Goal: Task Accomplishment & Management: Use online tool/utility

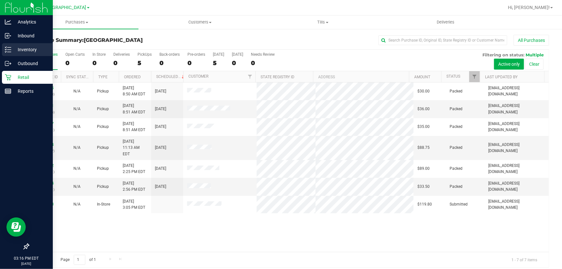
click at [23, 53] on p "Inventory" at bounding box center [30, 50] width 39 height 8
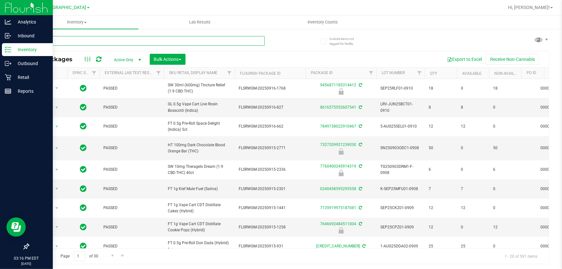
click at [79, 41] on input "text" at bounding box center [146, 41] width 236 height 10
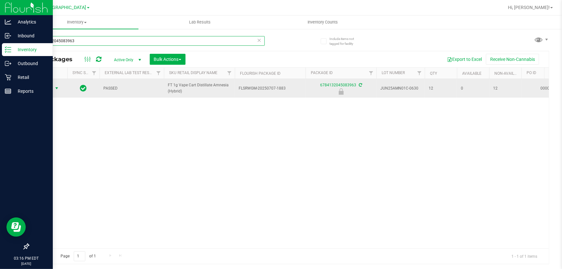
type input "6784132045083963"
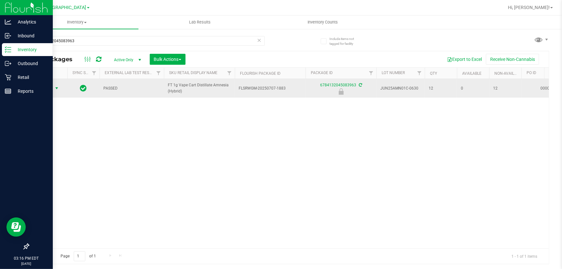
click at [48, 87] on span "Action" at bounding box center [43, 88] width 17 height 9
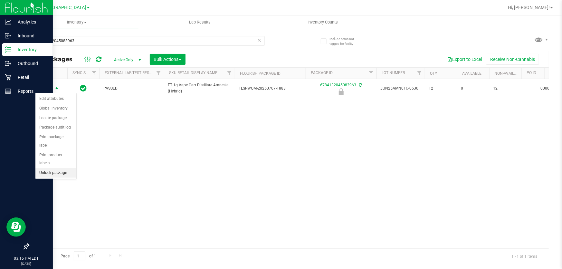
click at [64, 168] on li "Unlock package" at bounding box center [55, 173] width 41 height 10
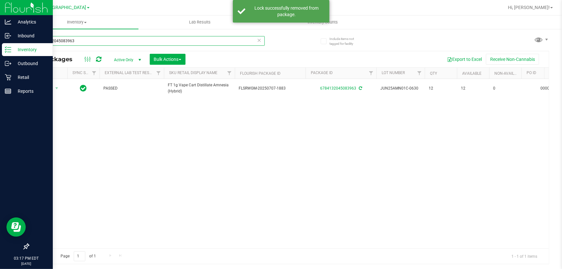
click at [87, 44] on input "6784132045083963" at bounding box center [146, 41] width 236 height 10
drag, startPoint x: 86, startPoint y: 41, endPoint x: 0, endPoint y: -16, distance: 102.8
click at [0, 0] on html "Analytics Inbound Inventory Outbound Retail Reports 03:17 PM EDT [DATE] 09/24 […" at bounding box center [281, 134] width 562 height 269
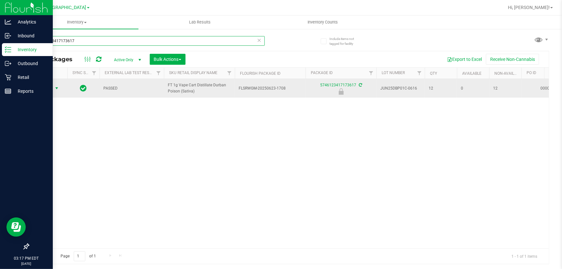
type input "5746123417173617"
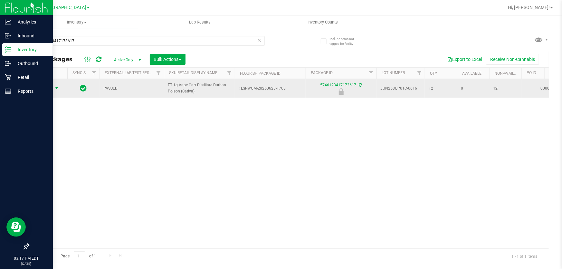
click at [54, 87] on span "select" at bounding box center [57, 88] width 8 height 9
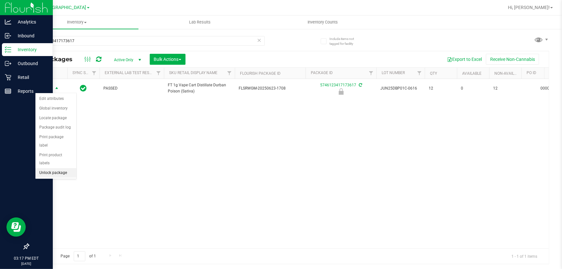
click at [52, 168] on li "Unlock package" at bounding box center [55, 173] width 41 height 10
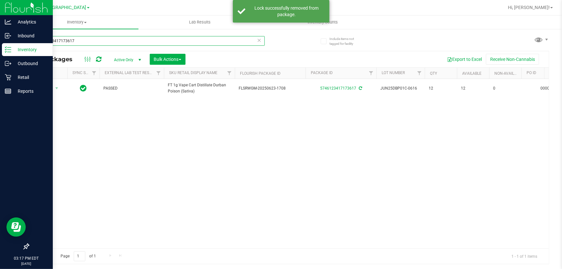
drag, startPoint x: 87, startPoint y: 42, endPoint x: 0, endPoint y: -26, distance: 110.9
click at [0, 0] on html "Analytics Inbound Inventory Outbound Retail Reports 03:17 PM EDT 09/24/2025 09/…" at bounding box center [281, 134] width 562 height 269
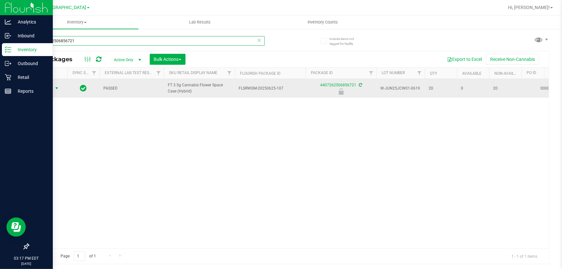
type input "4407262506856721"
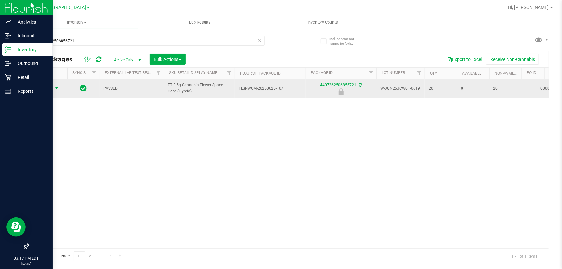
click at [46, 87] on span "Action" at bounding box center [43, 88] width 17 height 9
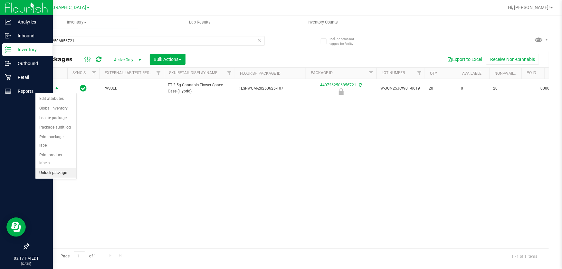
click at [62, 168] on li "Unlock package" at bounding box center [55, 173] width 41 height 10
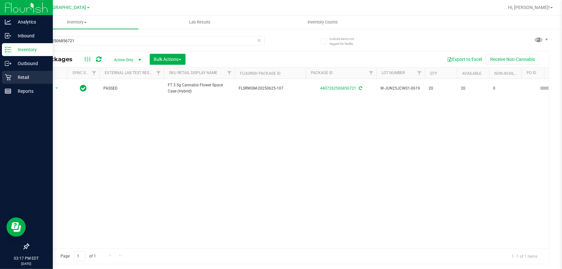
click at [16, 72] on div "Retail" at bounding box center [27, 77] width 51 height 13
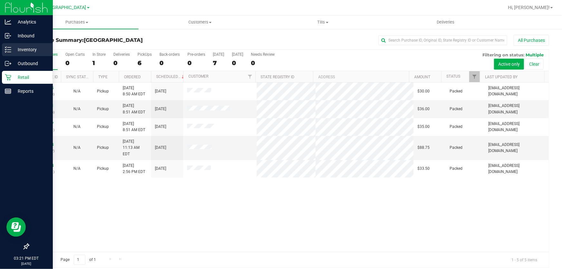
click at [24, 50] on p "Inventory" at bounding box center [30, 50] width 39 height 8
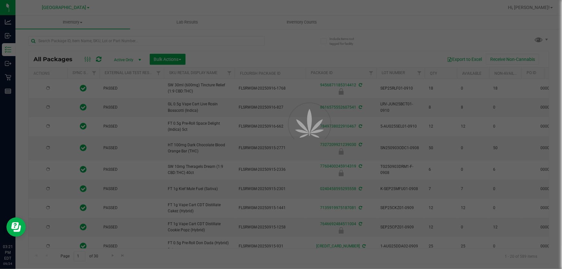
type input "[DATE]"
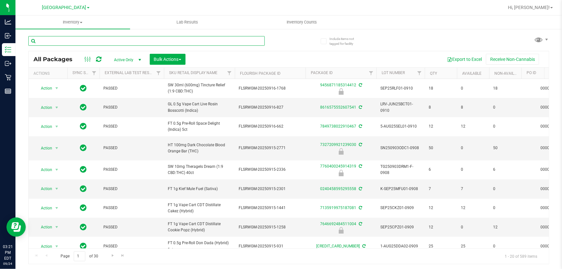
click at [76, 42] on input "text" at bounding box center [146, 41] width 236 height 10
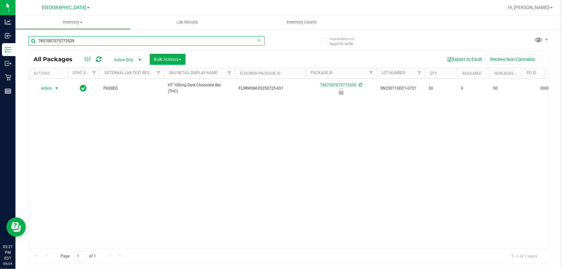
type input "7857007075773529"
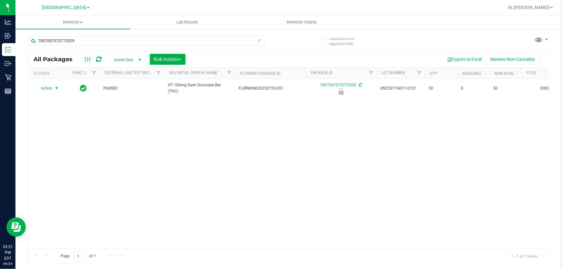
click at [55, 87] on span "select" at bounding box center [56, 88] width 5 height 5
click at [59, 168] on li "Unlock package" at bounding box center [55, 173] width 41 height 10
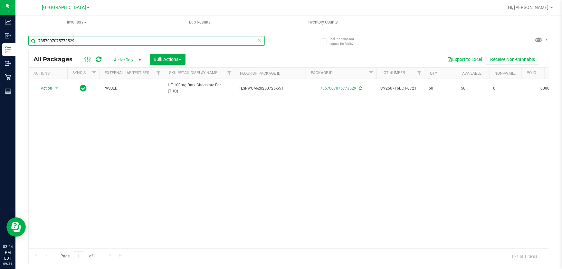
drag, startPoint x: 84, startPoint y: 43, endPoint x: 0, endPoint y: -13, distance: 100.9
click at [0, 0] on html "Analytics Inbound Inventory Outbound Retail Reports 03:24 PM EDT 09/24/2025 09/…" at bounding box center [281, 134] width 562 height 269
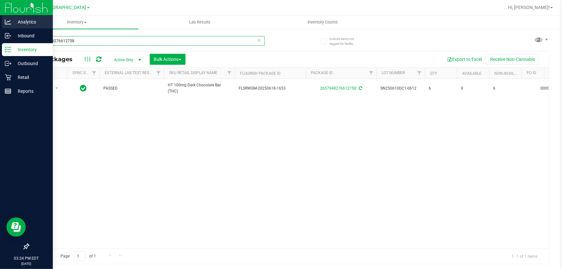
drag, startPoint x: 82, startPoint y: 38, endPoint x: 0, endPoint y: 2, distance: 89.3
click at [0, 7] on div "Analytics Inbound Inventory Outbound Retail Reports 03:24 PM EDT 09/24/2025 09/…" at bounding box center [281, 134] width 562 height 269
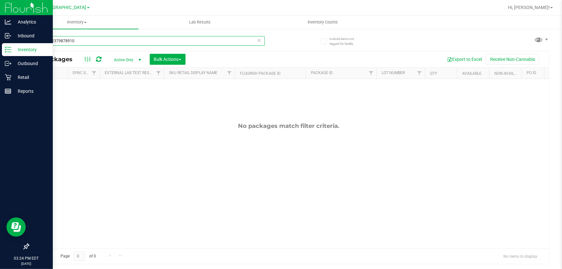
drag, startPoint x: 99, startPoint y: 40, endPoint x: 0, endPoint y: 7, distance: 104.0
click at [0, 20] on div "Analytics Inbound Inventory Outbound Retail Reports 03:24 PM EDT 09/24/2025 09/…" at bounding box center [281, 134] width 562 height 269
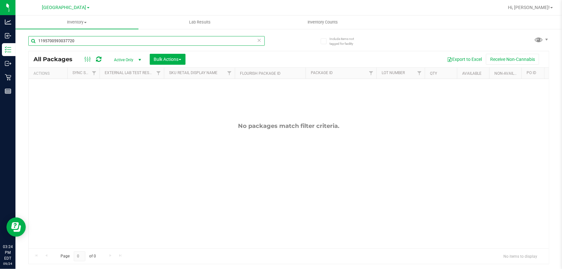
drag, startPoint x: 0, startPoint y: 33, endPoint x: 168, endPoint y: 106, distance: 183.7
click at [0, 20] on div "Analytics Inbound Inventory Outbound Retail Reports 03:24 PM EDT 09/24/2025 09/…" at bounding box center [281, 134] width 562 height 269
drag, startPoint x: 36, startPoint y: 28, endPoint x: 0, endPoint y: -32, distance: 70.5
click at [0, 0] on html "Analytics Inbound Inventory Outbound Retail Reports 03:24 PM EDT 09/24/2025 09/…" at bounding box center [281, 134] width 562 height 269
drag, startPoint x: 87, startPoint y: 40, endPoint x: 0, endPoint y: -12, distance: 101.2
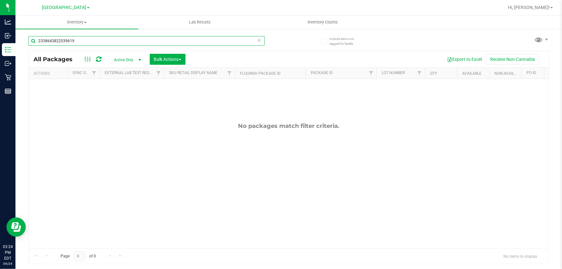
click at [0, 0] on html "Analytics Inbound Inventory Outbound Retail Reports 03:24 PM EDT 09/24/2025 09/…" at bounding box center [281, 134] width 562 height 269
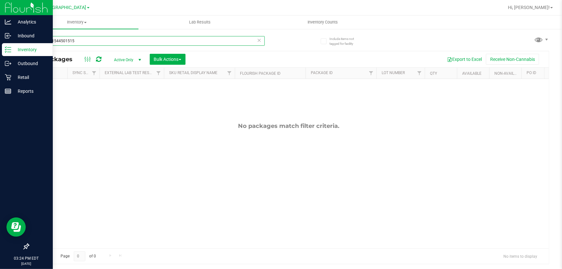
drag, startPoint x: 86, startPoint y: 42, endPoint x: 0, endPoint y: 5, distance: 94.2
click at [0, 9] on div "Analytics Inbound Inventory Outbound Retail Reports 03:24 PM EDT 09/24/2025 09/…" at bounding box center [281, 134] width 562 height 269
drag, startPoint x: 89, startPoint y: 39, endPoint x: 1, endPoint y: 50, distance: 88.3
click at [0, 39] on div "Analytics Inbound Inventory Outbound Retail Reports 03:24 PM EDT 09/24/2025 09/…" at bounding box center [281, 134] width 562 height 269
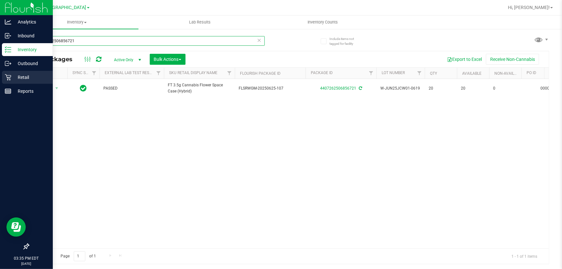
type input "4407262506856721"
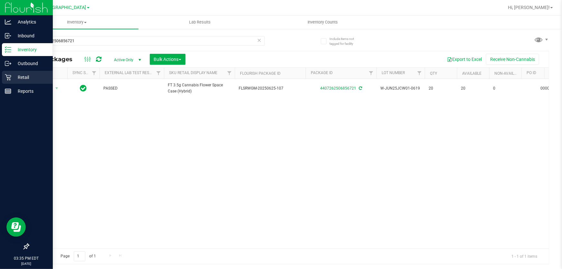
click at [19, 82] on div "Retail" at bounding box center [27, 77] width 51 height 13
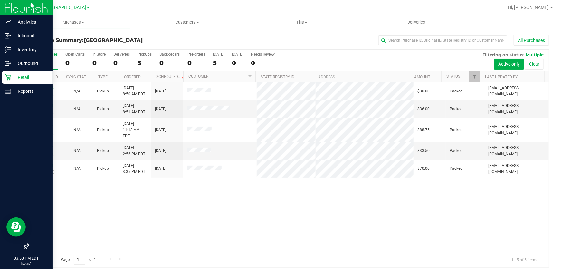
click at [19, 80] on p "Retail" at bounding box center [30, 77] width 39 height 8
click at [13, 77] on p "Retail" at bounding box center [30, 77] width 39 height 8
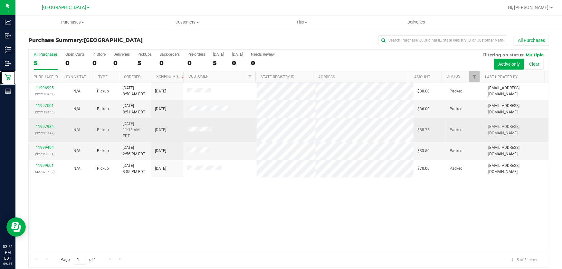
scroll to position [5, 0]
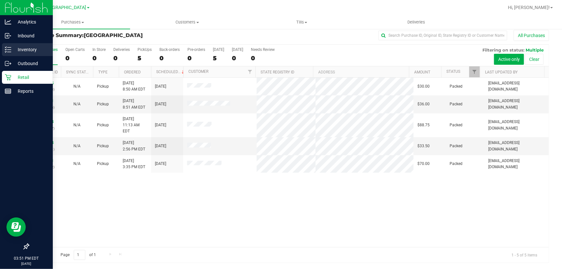
click at [13, 51] on p "Inventory" at bounding box center [30, 50] width 39 height 8
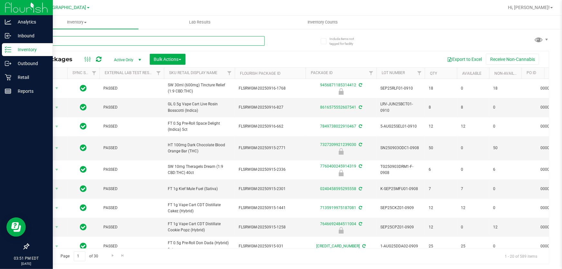
click at [124, 41] on input "text" at bounding box center [146, 41] width 236 height 10
type input "2657948276612758"
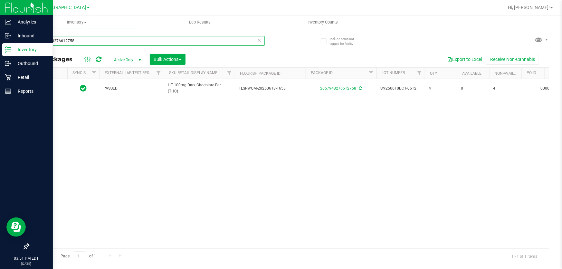
type input "[DATE]"
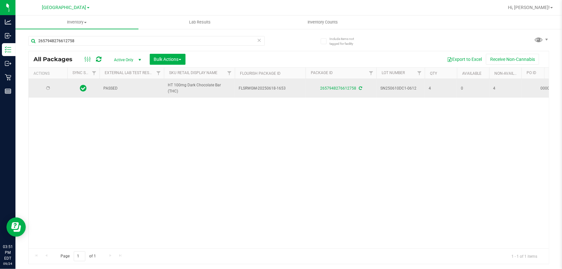
type input "[DATE]"
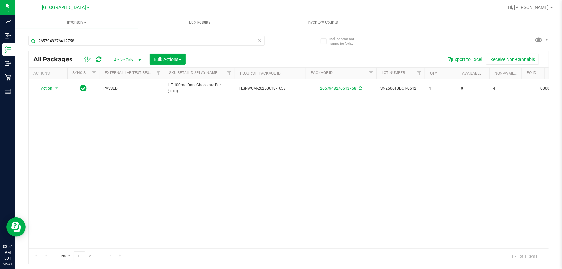
click at [259, 39] on icon at bounding box center [259, 40] width 5 height 8
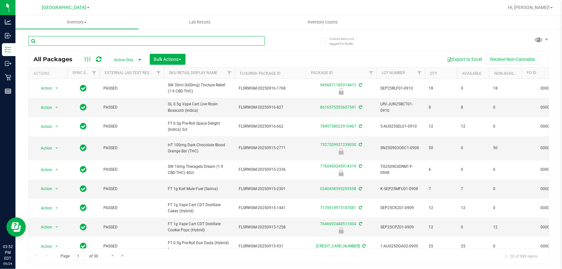
click at [245, 36] on input "text" at bounding box center [146, 41] width 236 height 10
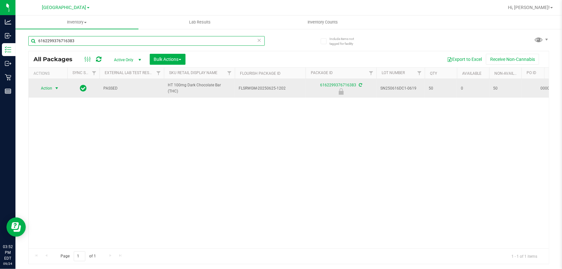
type input "6162299376716383"
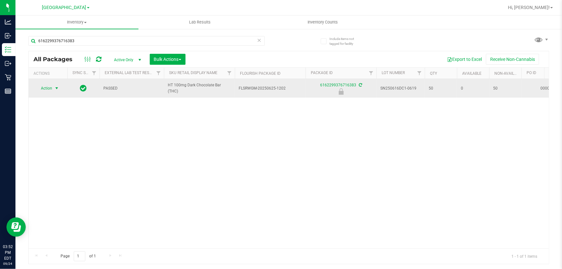
click at [55, 87] on span "select" at bounding box center [56, 88] width 5 height 5
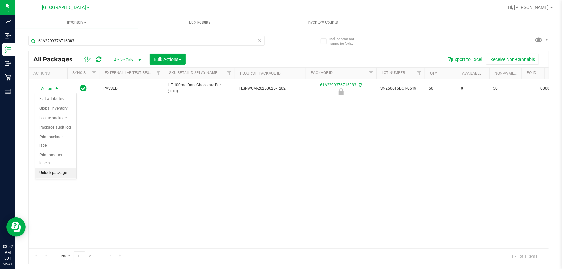
click at [62, 168] on li "Unlock package" at bounding box center [55, 173] width 41 height 10
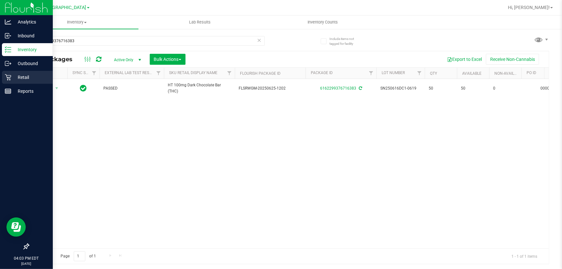
click at [28, 79] on p "Retail" at bounding box center [30, 77] width 39 height 8
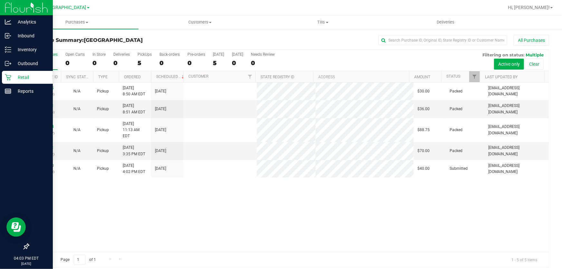
scroll to position [5, 0]
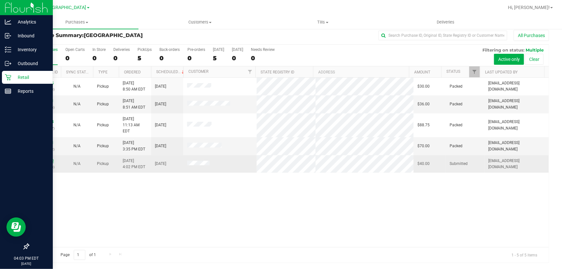
click at [46, 159] on link "11999870" at bounding box center [45, 161] width 18 height 5
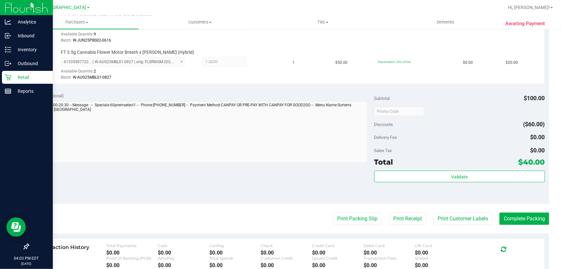
scroll to position [205, 0]
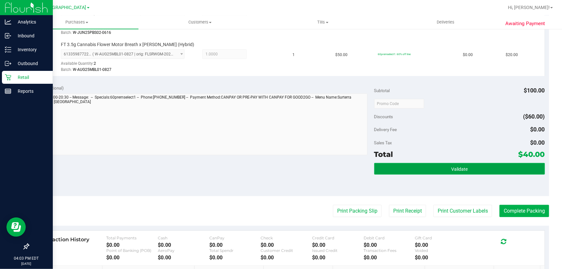
click at [446, 169] on button "Validate" at bounding box center [459, 169] width 171 height 12
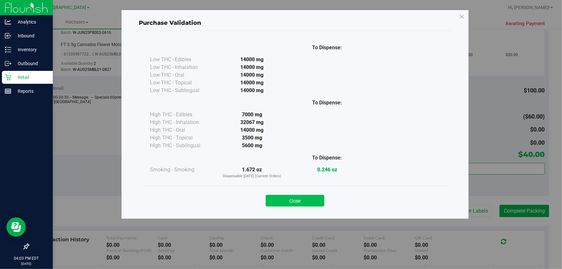
click at [290, 199] on button "Close" at bounding box center [295, 201] width 59 height 12
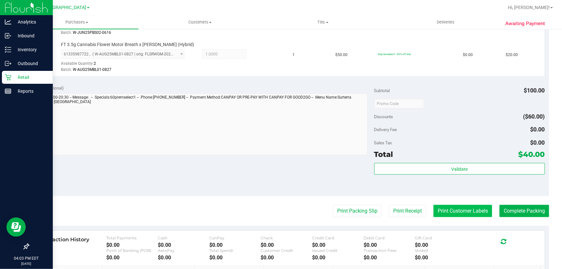
click at [444, 207] on button "Print Customer Labels" at bounding box center [463, 211] width 59 height 12
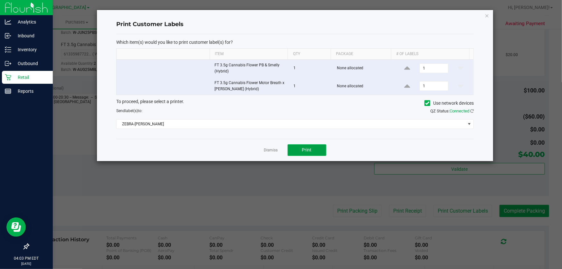
click at [309, 146] on button "Print" at bounding box center [307, 150] width 39 height 12
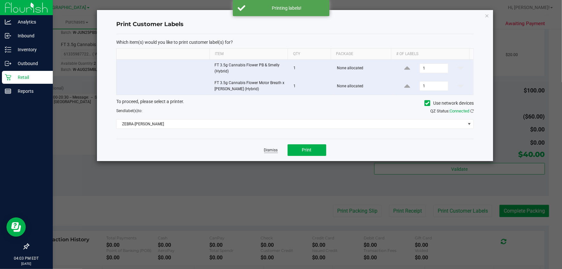
click at [268, 152] on link "Dismiss" at bounding box center [271, 150] width 14 height 5
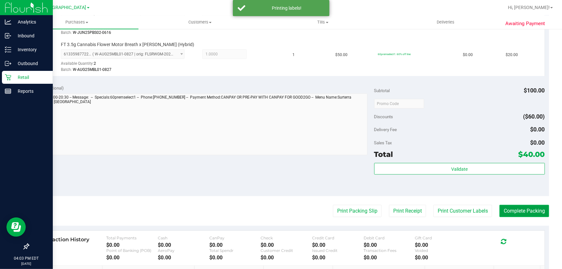
click at [532, 213] on button "Complete Packing" at bounding box center [525, 211] width 50 height 12
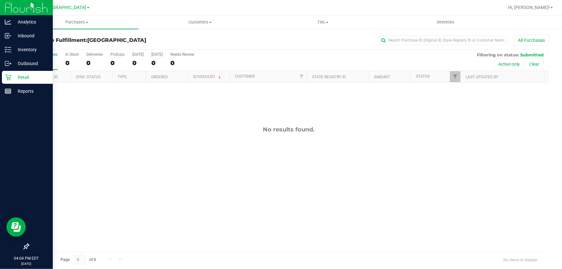
click at [11, 80] on p "Retail" at bounding box center [30, 77] width 39 height 8
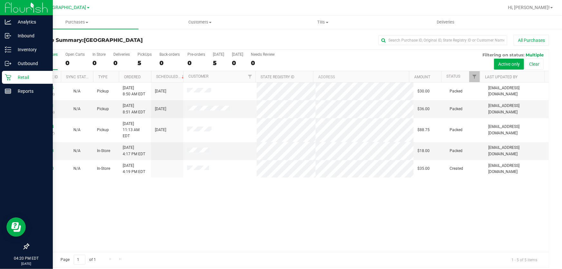
click at [13, 78] on p "Retail" at bounding box center [30, 77] width 39 height 8
click at [18, 77] on p "Retail" at bounding box center [30, 77] width 39 height 8
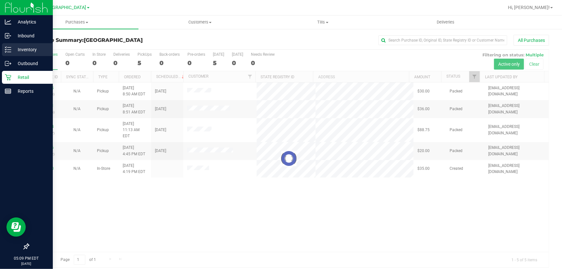
click at [10, 47] on line at bounding box center [9, 47] width 4 height 0
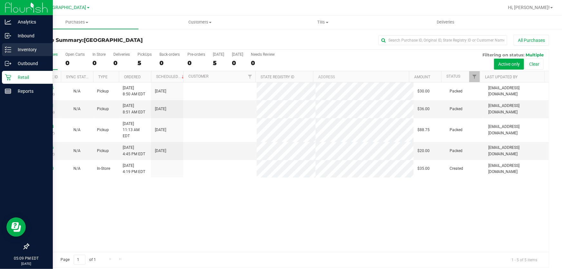
click at [19, 51] on p "Inventory" at bounding box center [30, 50] width 39 height 8
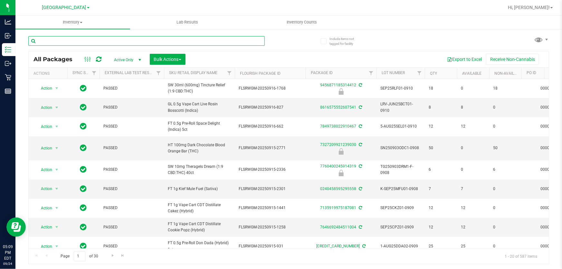
click at [114, 38] on input "text" at bounding box center [146, 41] width 236 height 10
click at [113, 38] on input "text" at bounding box center [146, 41] width 236 height 10
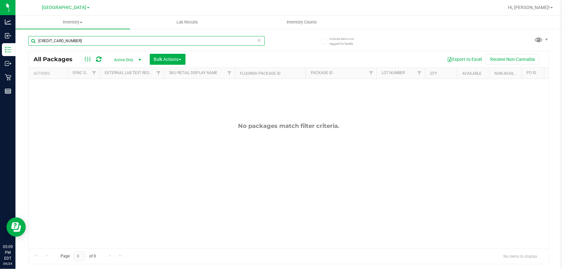
drag, startPoint x: 262, startPoint y: 38, endPoint x: 258, endPoint y: 39, distance: 3.6
click at [261, 38] on div "[CREDIT_CARD_NUMBER]" at bounding box center [146, 41] width 236 height 10
type input "[CREDIT_CARD_NUMBER]"
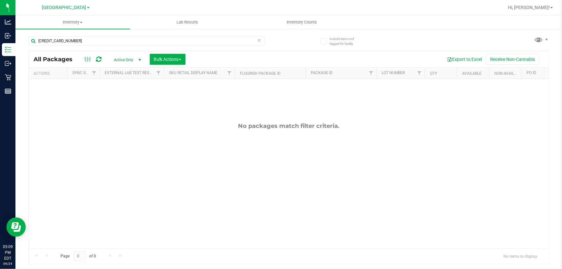
click at [258, 39] on icon at bounding box center [259, 40] width 5 height 8
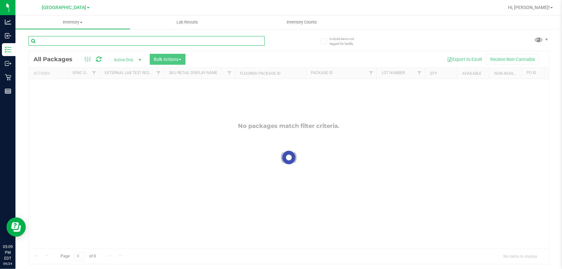
click at [228, 41] on input "text" at bounding box center [146, 41] width 236 height 10
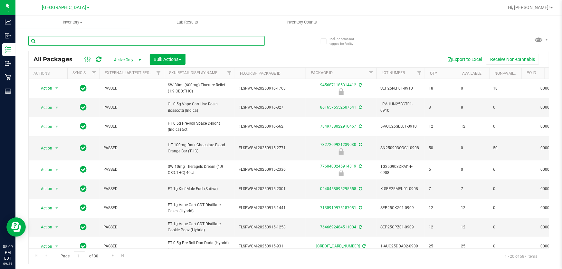
click at [213, 42] on input "text" at bounding box center [146, 41] width 236 height 10
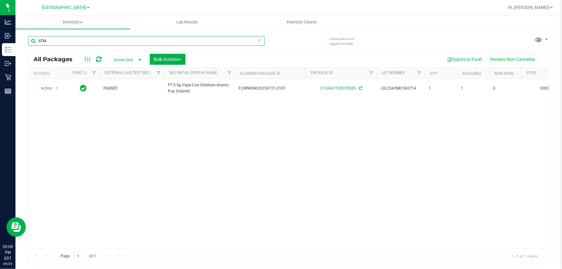
type input "ATM"
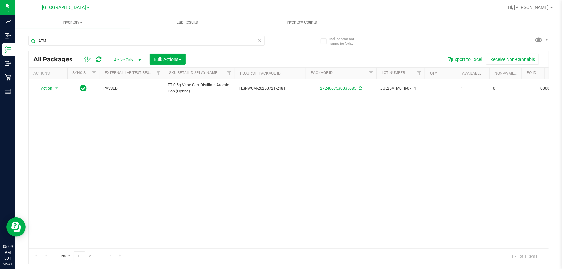
click at [259, 41] on icon at bounding box center [259, 40] width 5 height 8
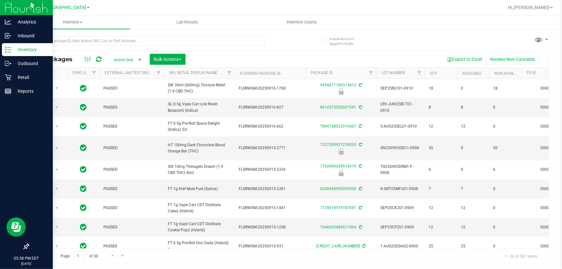
click at [11, 47] on p "Inventory" at bounding box center [30, 50] width 39 height 8
click at [12, 47] on p "Inventory" at bounding box center [30, 50] width 39 height 8
click at [35, 76] on p "Retail" at bounding box center [30, 77] width 39 height 8
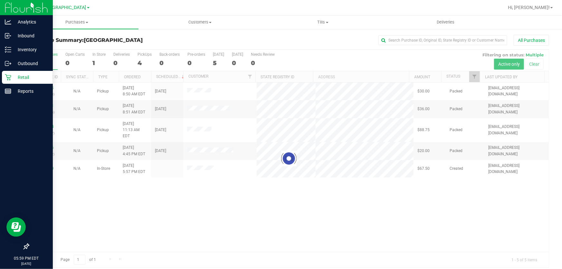
click at [14, 81] on div "Retail" at bounding box center [27, 77] width 51 height 13
click at [12, 78] on p "Retail" at bounding box center [30, 77] width 39 height 8
click at [12, 45] on div "Inventory" at bounding box center [27, 49] width 51 height 13
click at [25, 48] on p "Inventory" at bounding box center [30, 50] width 39 height 8
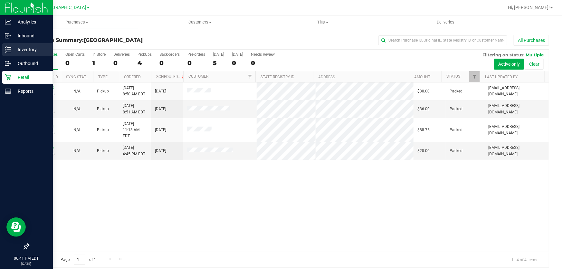
click at [10, 48] on icon at bounding box center [8, 49] width 6 height 6
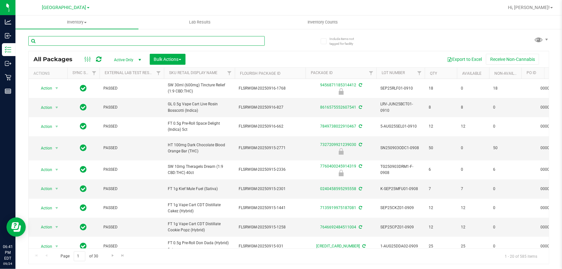
click at [124, 38] on input "text" at bounding box center [146, 41] width 236 height 10
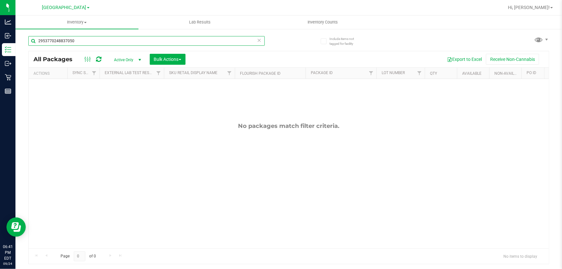
type input "2953770248837050"
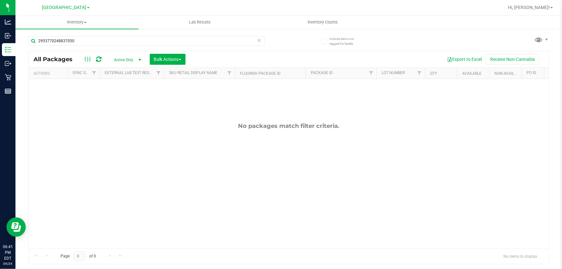
click at [260, 39] on icon at bounding box center [259, 40] width 5 height 8
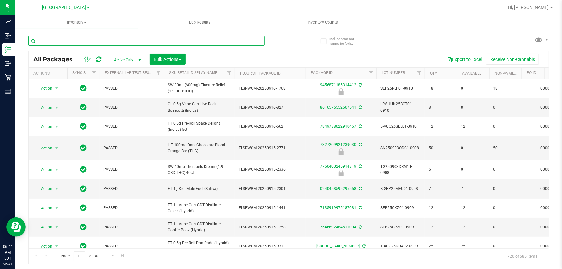
click at [99, 37] on input "text" at bounding box center [146, 41] width 236 height 10
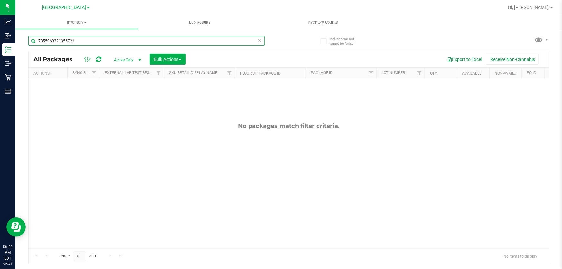
type input "7355969321355721"
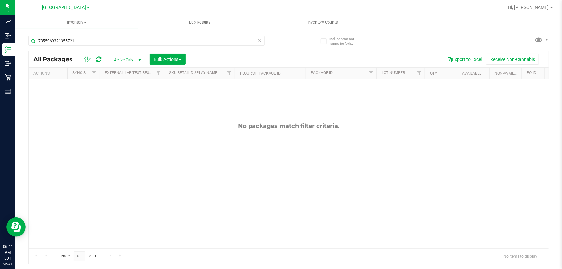
click at [260, 40] on icon at bounding box center [259, 40] width 5 height 8
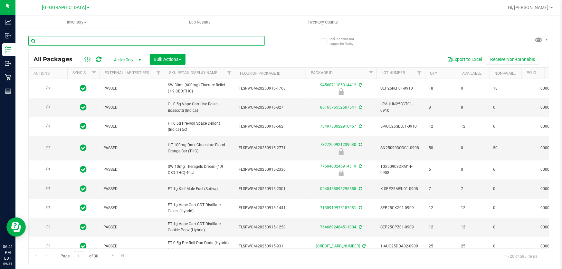
click at [169, 43] on input "text" at bounding box center [146, 41] width 236 height 10
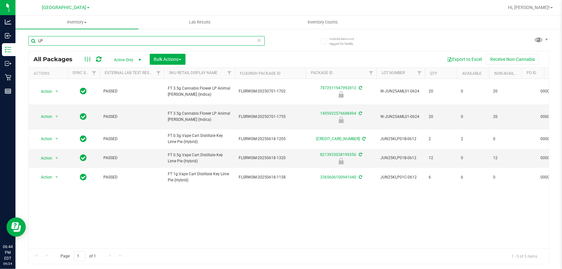
type input "LP"
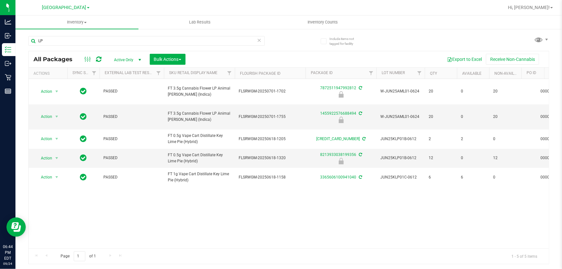
click at [260, 39] on icon at bounding box center [259, 40] width 5 height 8
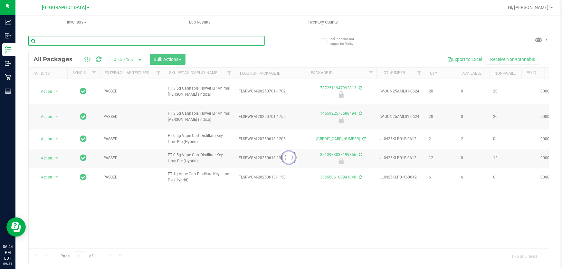
click at [190, 42] on input "text" at bounding box center [146, 41] width 236 height 10
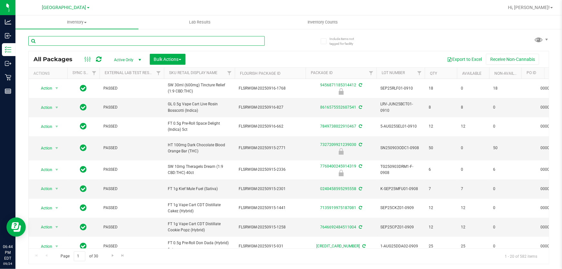
click at [190, 41] on input "text" at bounding box center [146, 41] width 236 height 10
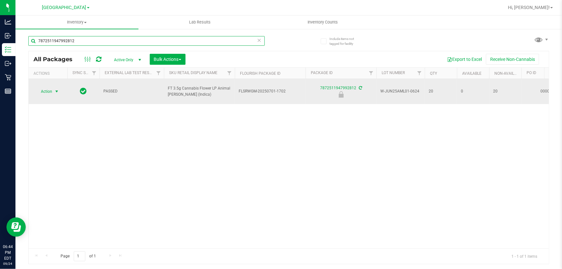
type input "7872511947992812"
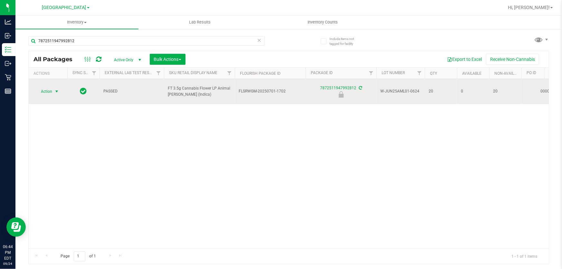
click at [56, 89] on span "select" at bounding box center [56, 91] width 5 height 5
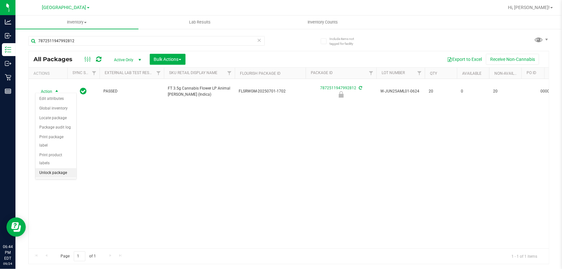
click at [61, 168] on li "Unlock package" at bounding box center [55, 173] width 41 height 10
